Goal: Find specific page/section: Find specific page/section

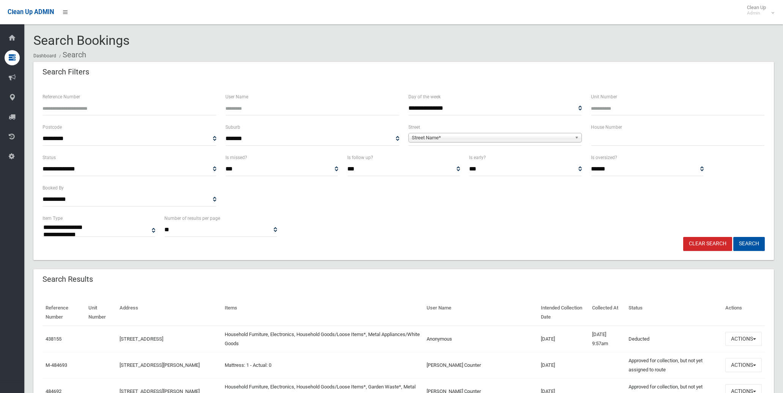
select select
click at [644, 139] on input "text" at bounding box center [678, 139] width 174 height 14
click at [636, 142] on input "text" at bounding box center [678, 139] width 174 height 14
click at [617, 140] on input "text" at bounding box center [678, 139] width 174 height 14
type input "**"
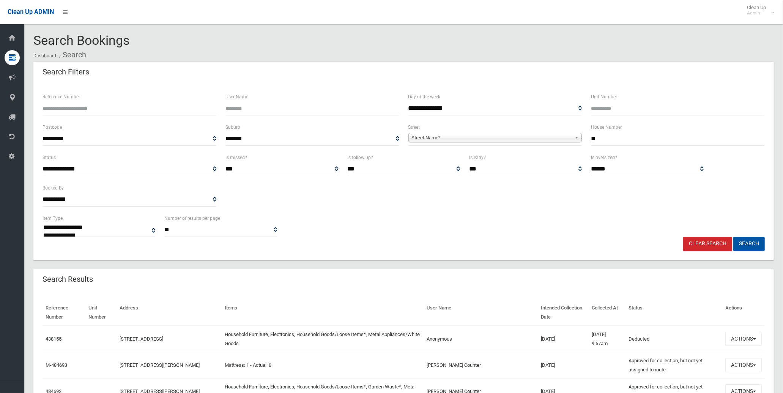
click at [437, 139] on span "Street Name*" at bounding box center [492, 137] width 160 height 9
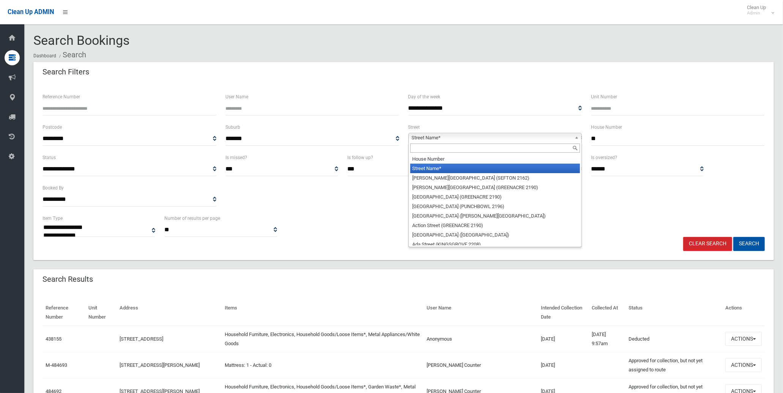
click at [438, 150] on input "text" at bounding box center [495, 147] width 170 height 9
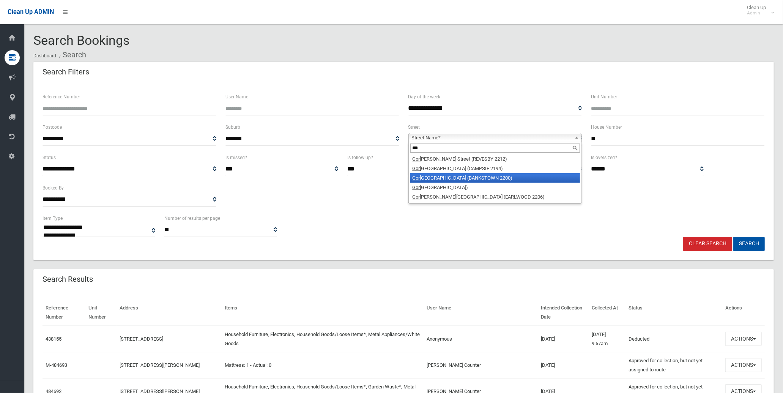
type input "***"
click at [468, 177] on li "[GEOGRAPHIC_DATA] (BANKSTOWN 2200)" at bounding box center [495, 177] width 170 height 9
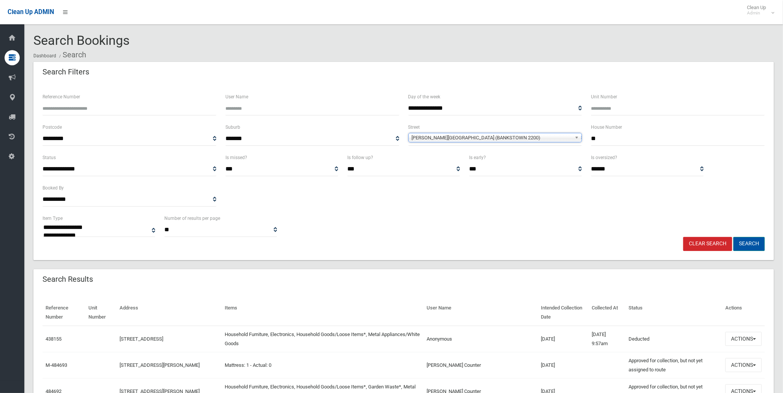
click at [760, 245] on button "Search" at bounding box center [749, 244] width 32 height 14
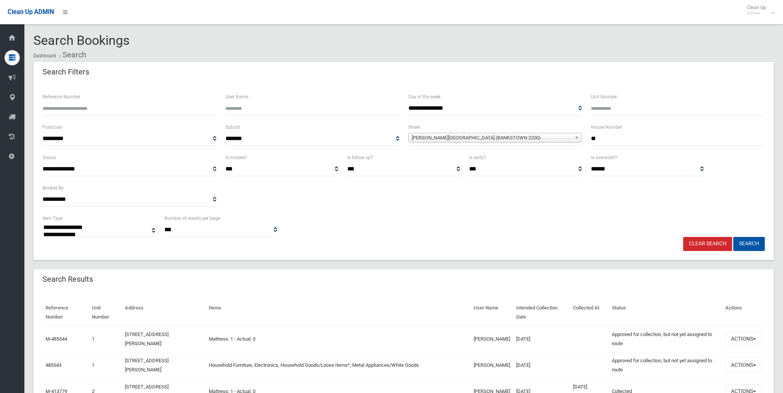
select select
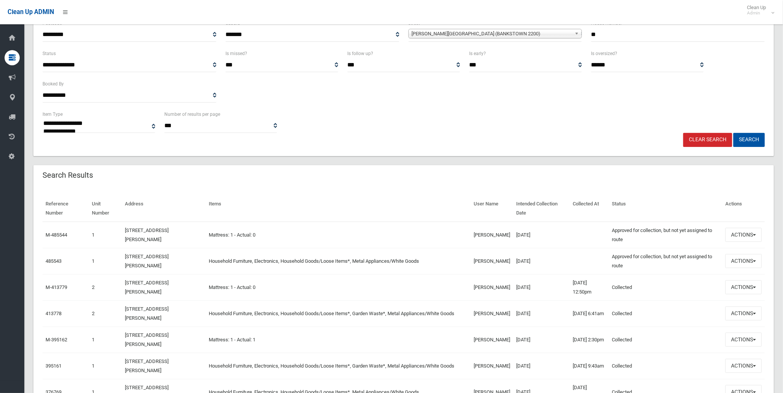
scroll to position [126, 0]
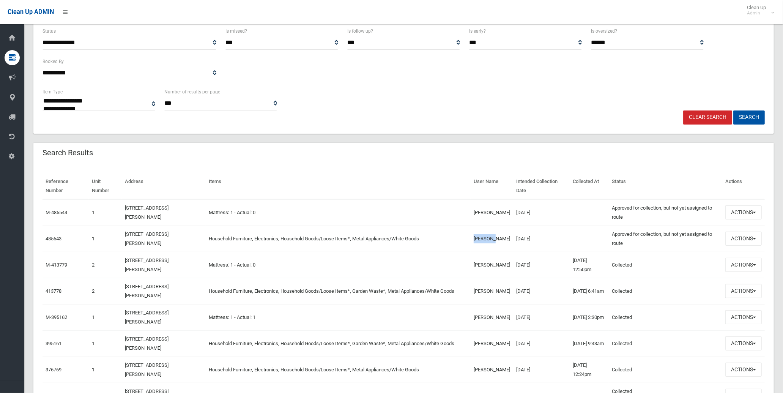
drag, startPoint x: 464, startPoint y: 238, endPoint x: 490, endPoint y: 239, distance: 25.4
click at [490, 239] on td "Thi pham" at bounding box center [492, 238] width 43 height 26
drag, startPoint x: 490, startPoint y: 239, endPoint x: 478, endPoint y: 239, distance: 12.1
copy td "Thi pham"
click at [757, 238] on button "Actions" at bounding box center [743, 239] width 36 height 14
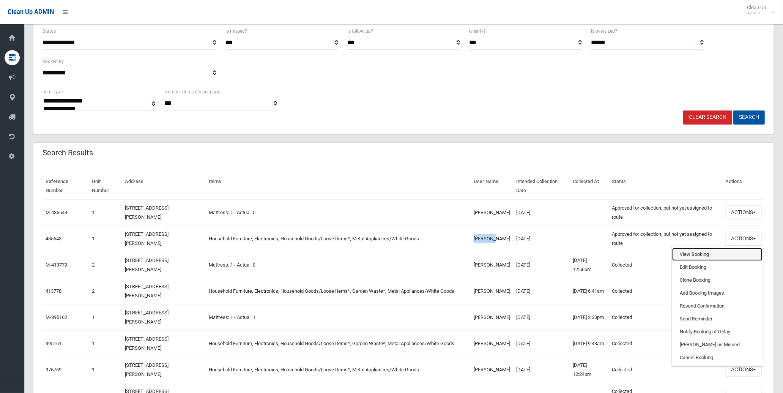
click at [717, 251] on link "View Booking" at bounding box center [717, 254] width 90 height 13
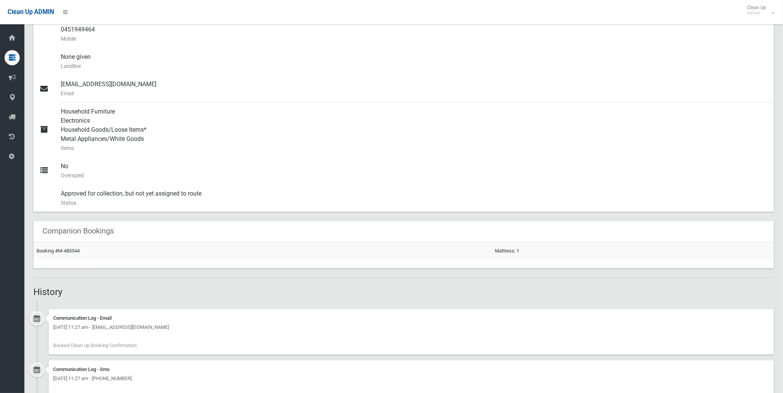
scroll to position [253, 0]
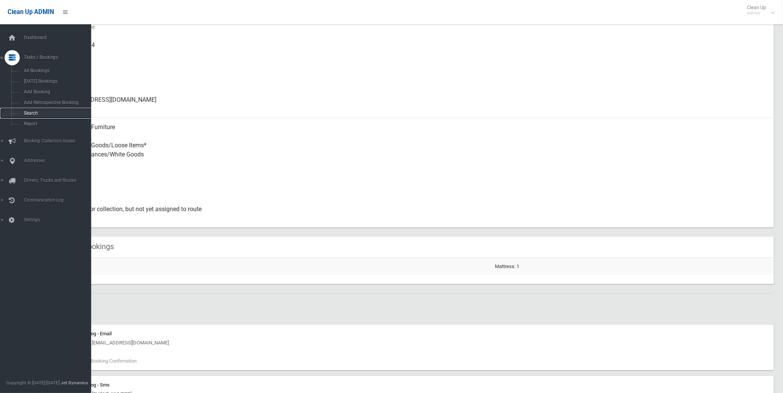
click at [35, 109] on link "Search" at bounding box center [49, 113] width 98 height 11
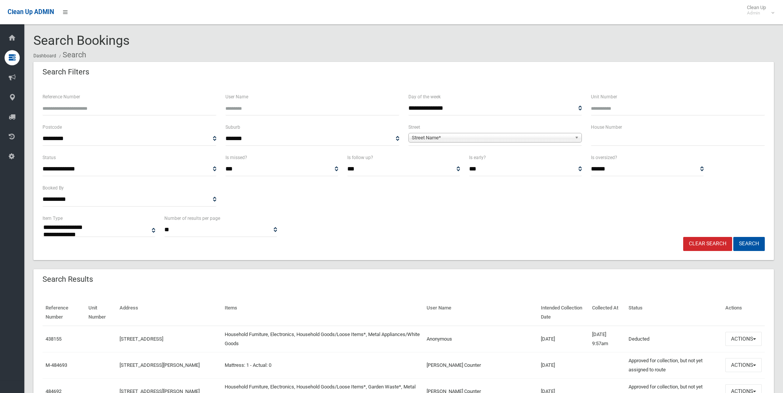
select select
